Goal: Transaction & Acquisition: Purchase product/service

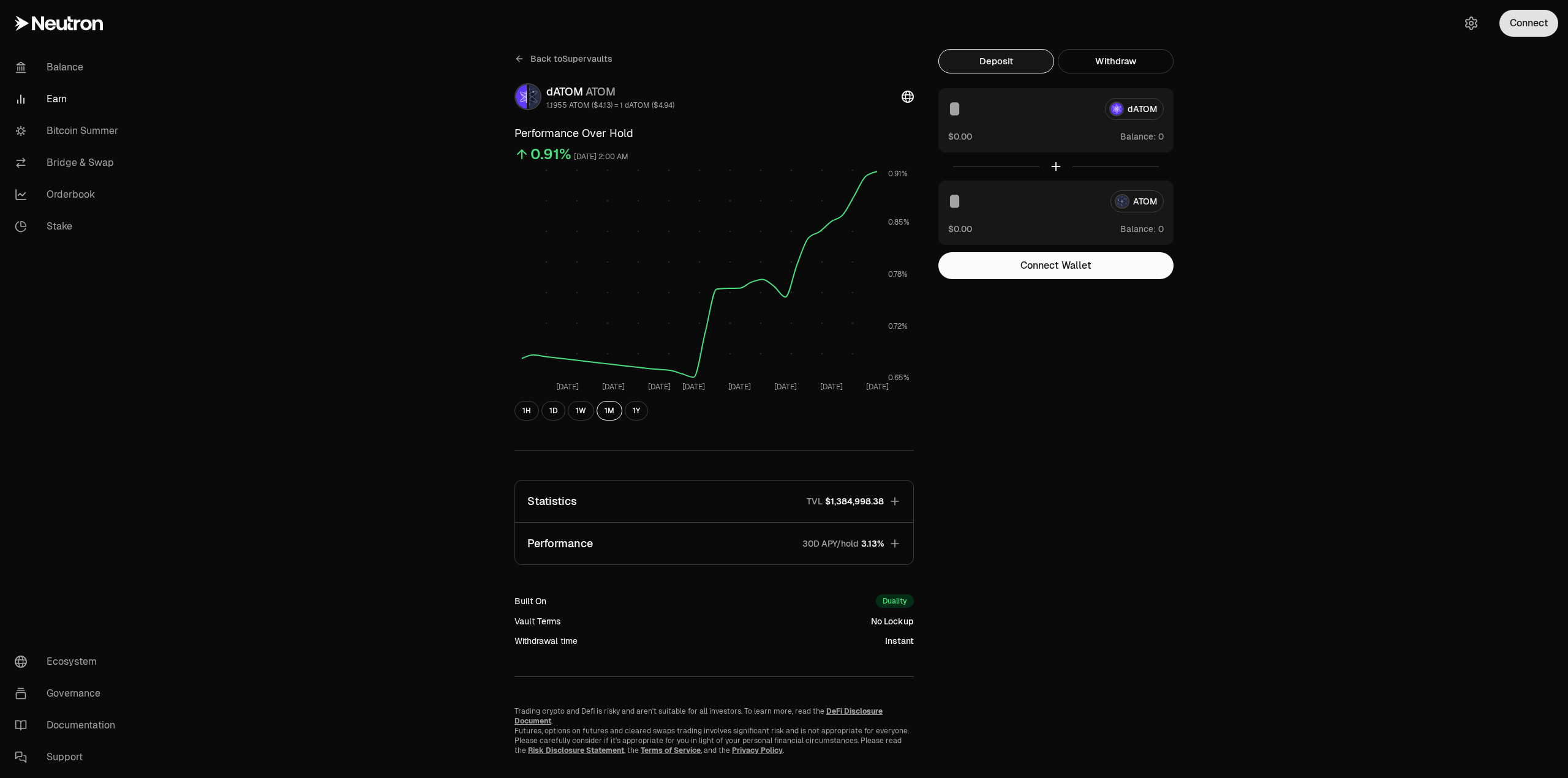
click at [1510, 31] on button "Connect" at bounding box center [1529, 23] width 59 height 27
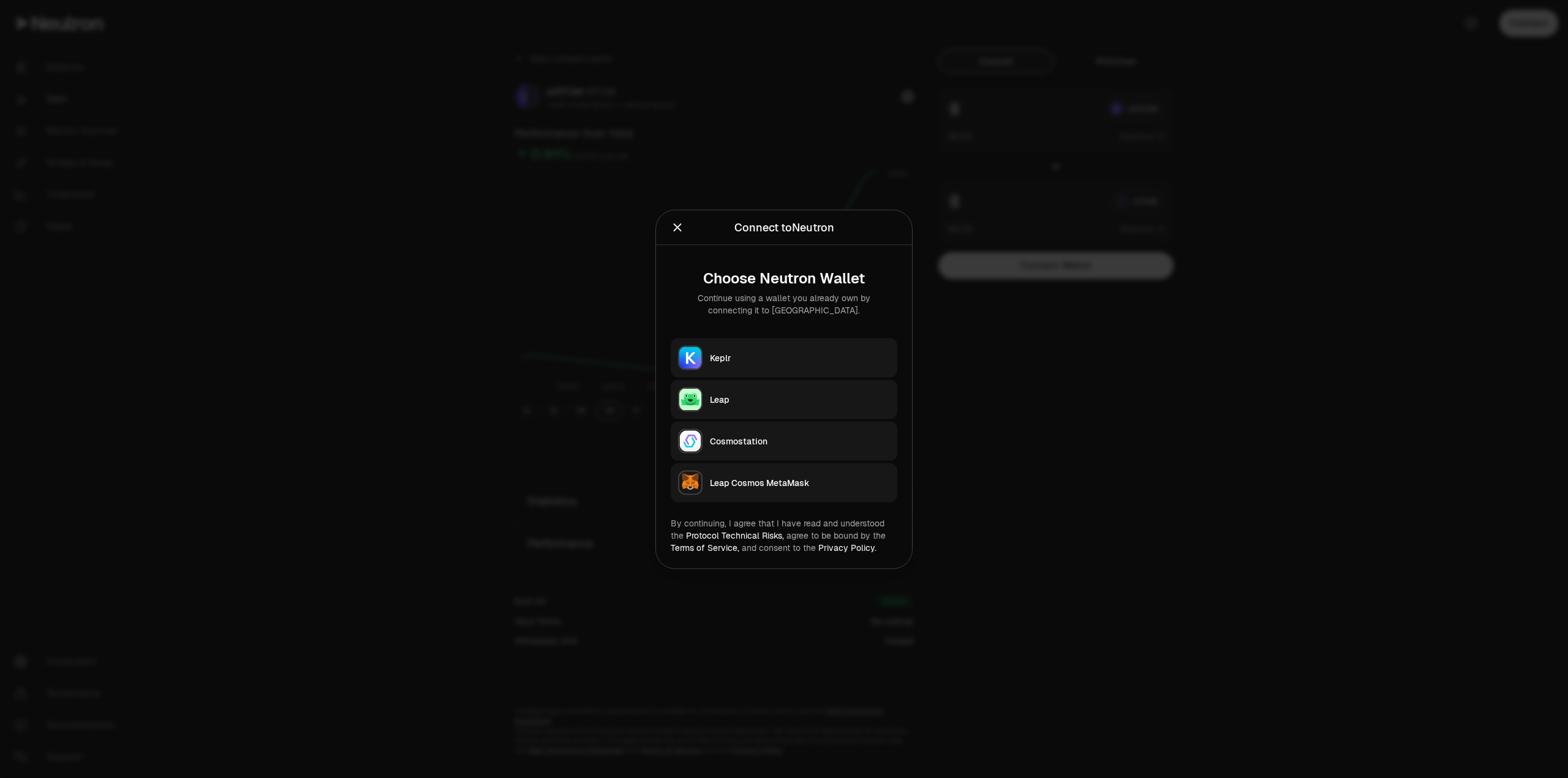
click at [756, 350] on button "Keplr" at bounding box center [784, 358] width 227 height 39
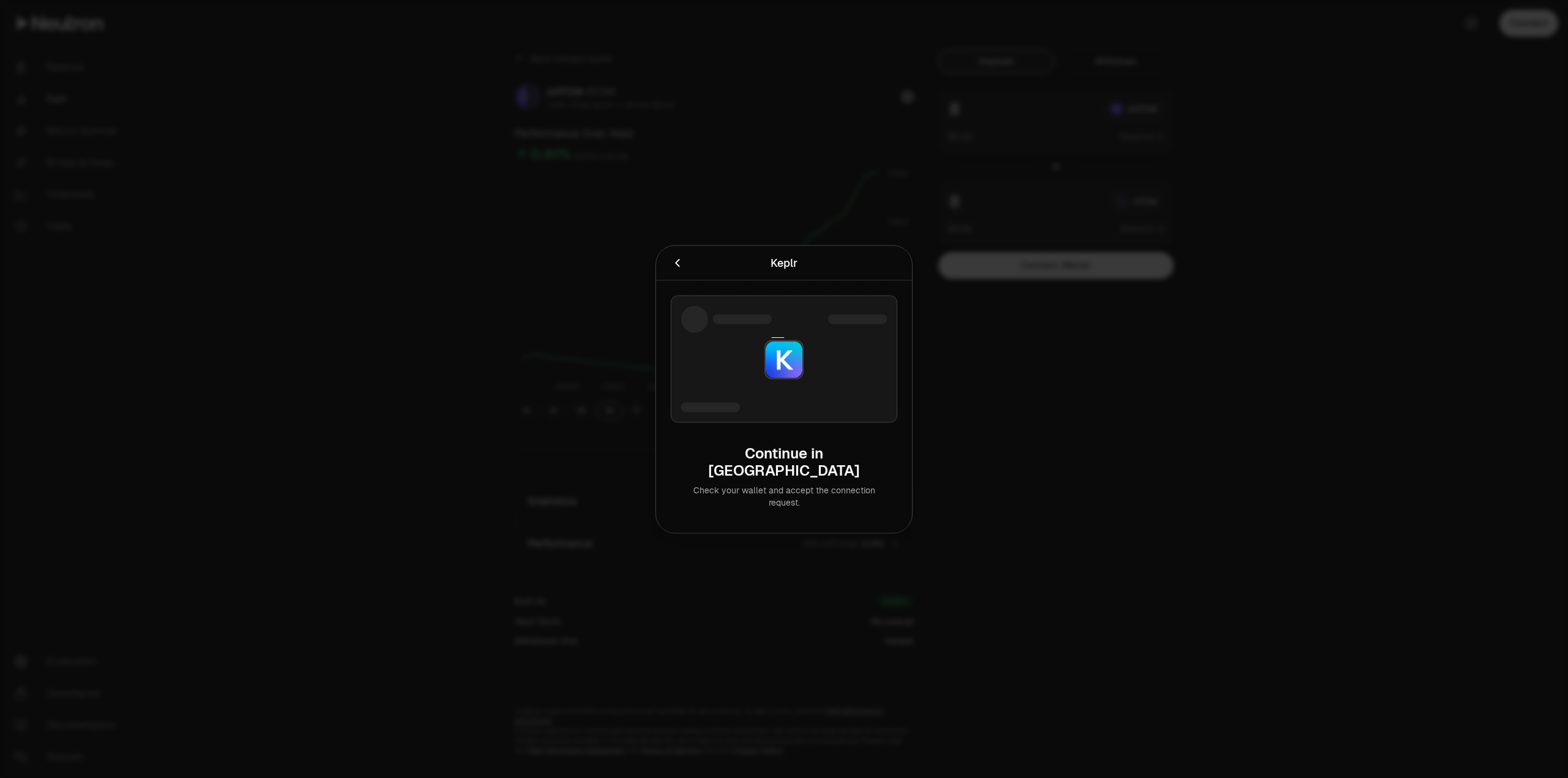
click at [1411, 222] on div at bounding box center [784, 389] width 1568 height 778
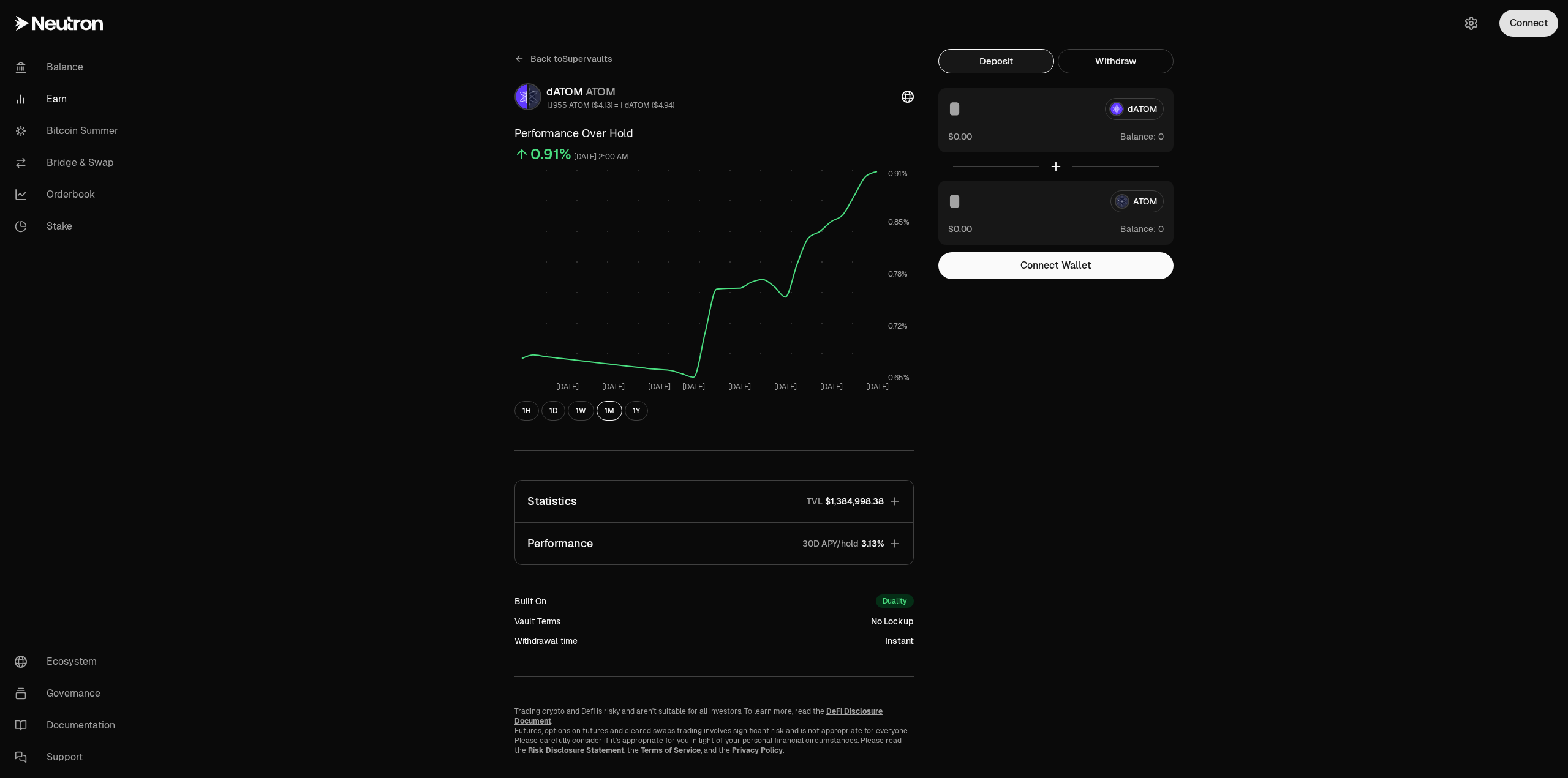
click at [1520, 20] on button "Connect" at bounding box center [1529, 23] width 59 height 27
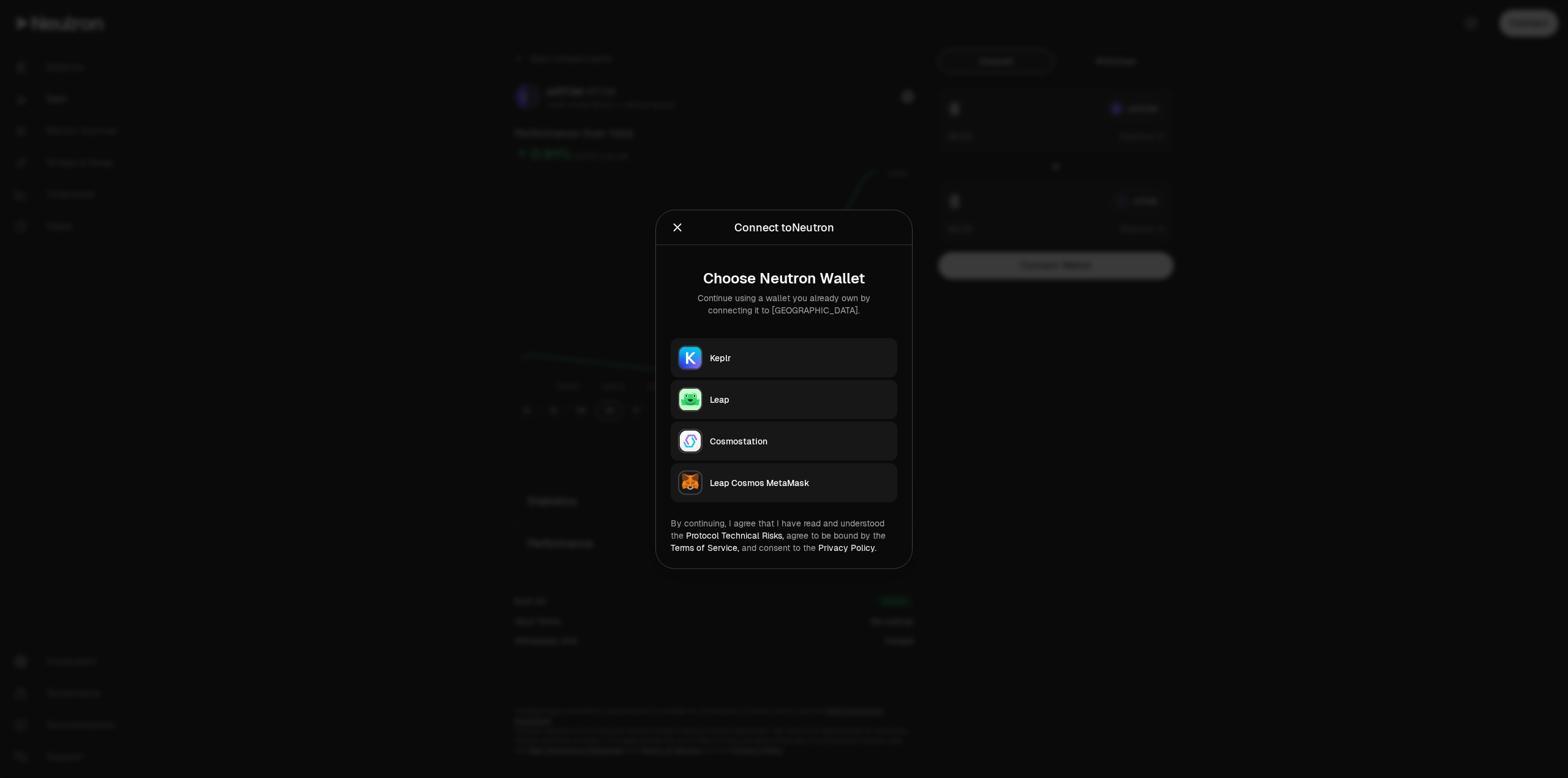
click at [727, 364] on button "Keplr" at bounding box center [784, 358] width 227 height 39
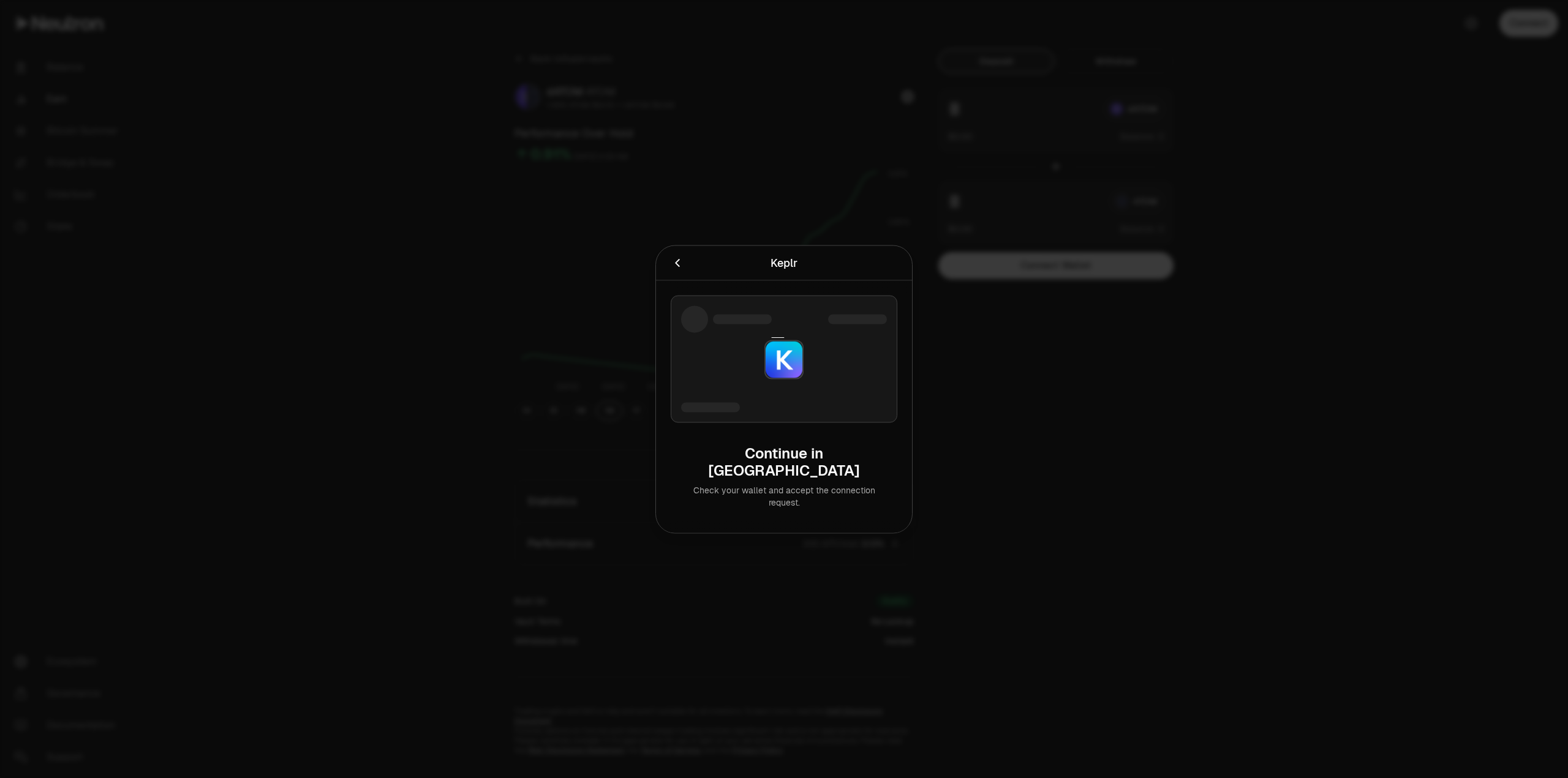
click at [678, 267] on icon "Cancel" at bounding box center [677, 263] width 4 height 8
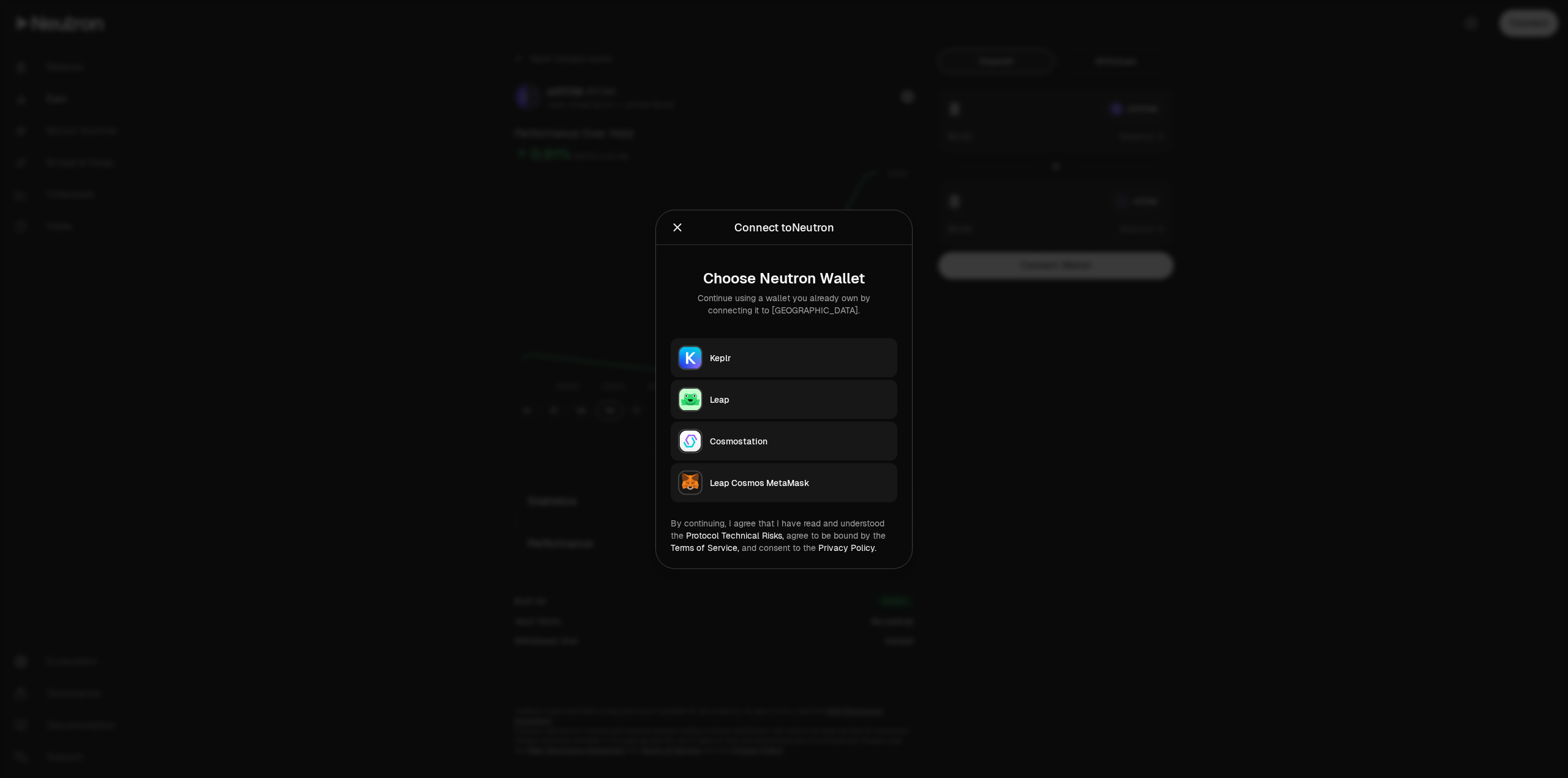
click at [678, 231] on icon "Close" at bounding box center [677, 227] width 13 height 13
